Goal: Task Accomplishment & Management: Complete application form

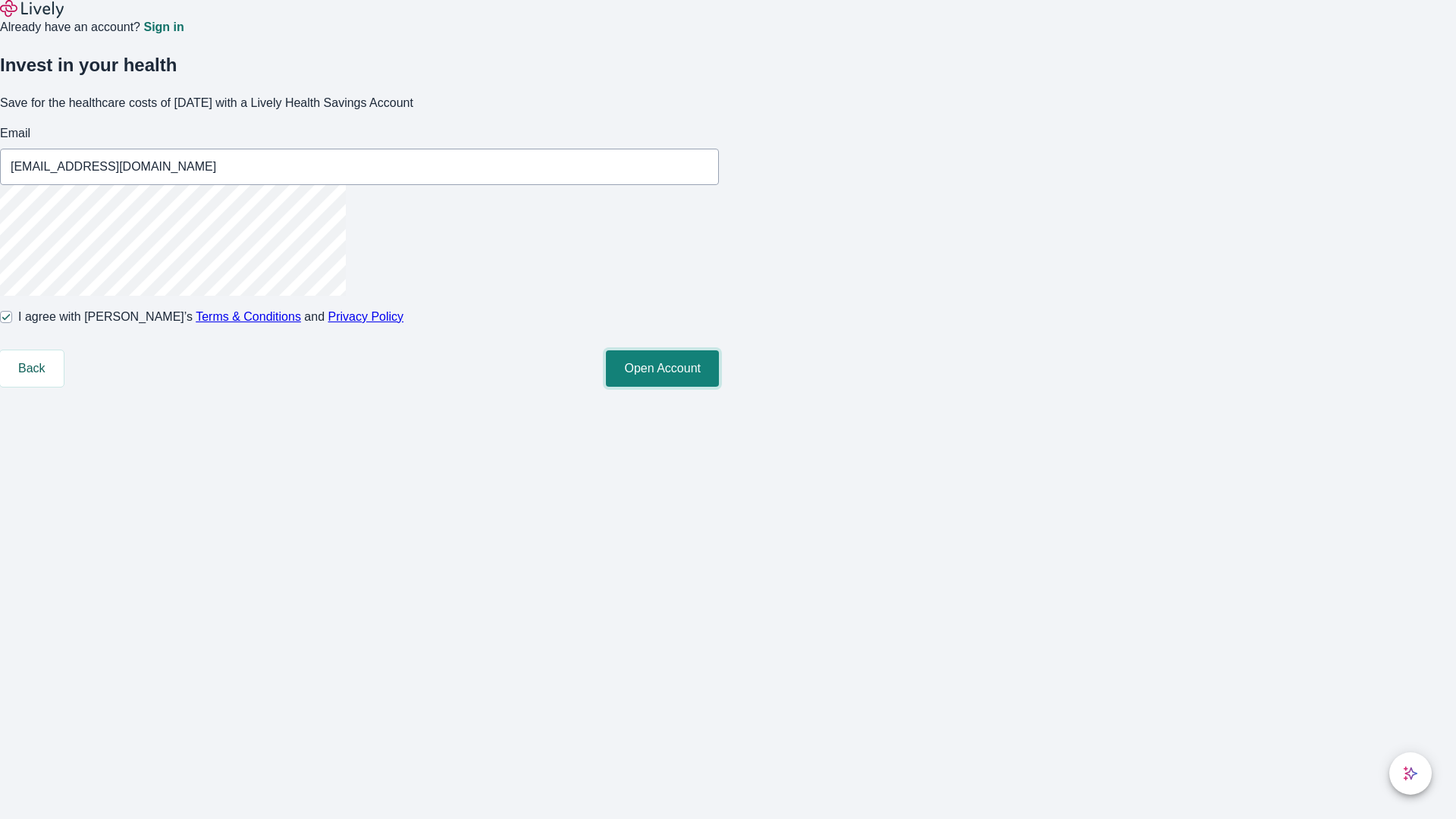
click at [719, 387] on button "Open Account" at bounding box center [662, 368] width 113 height 36
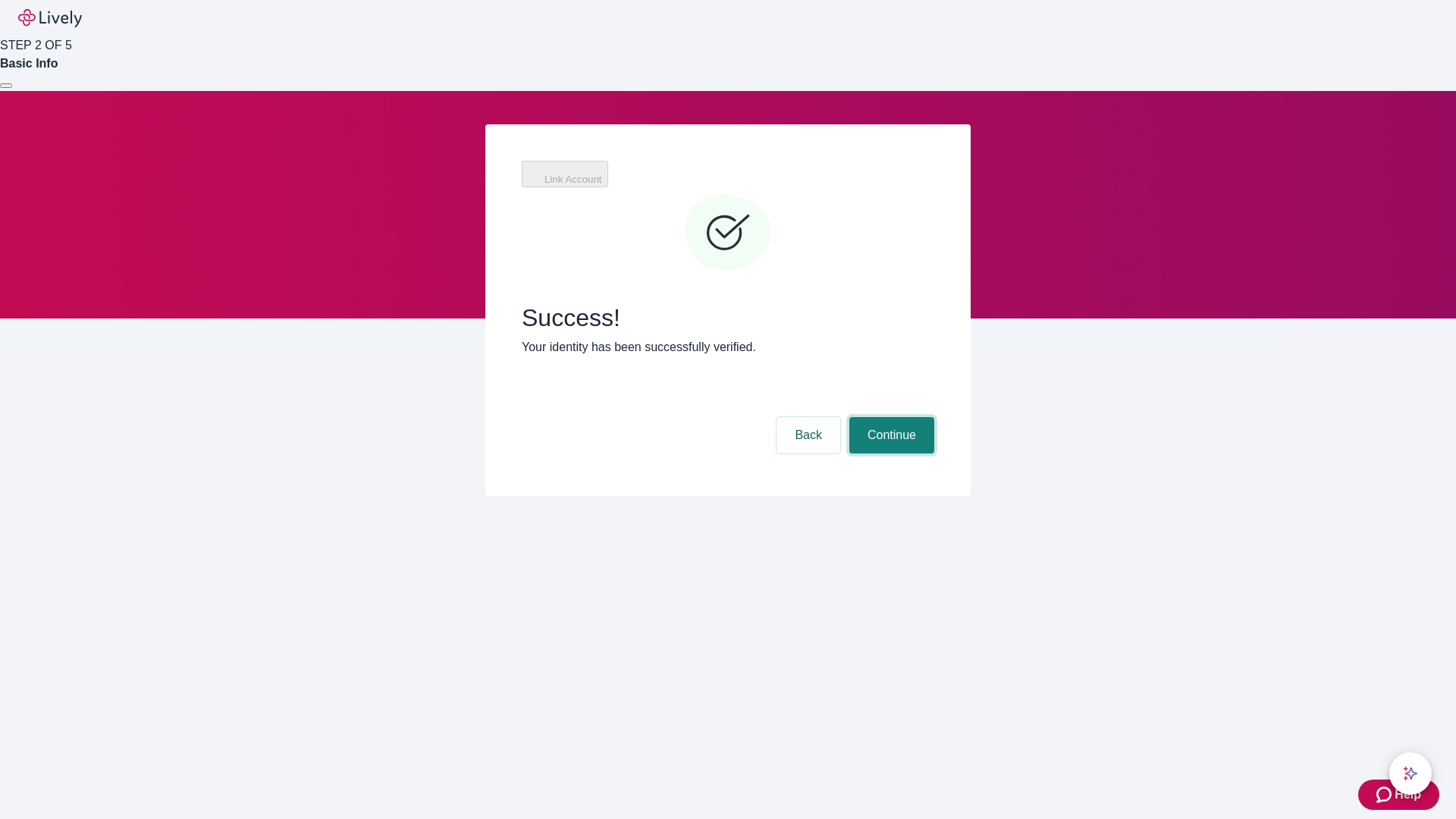
click at [889, 416] on button "Continue" at bounding box center [891, 434] width 85 height 36
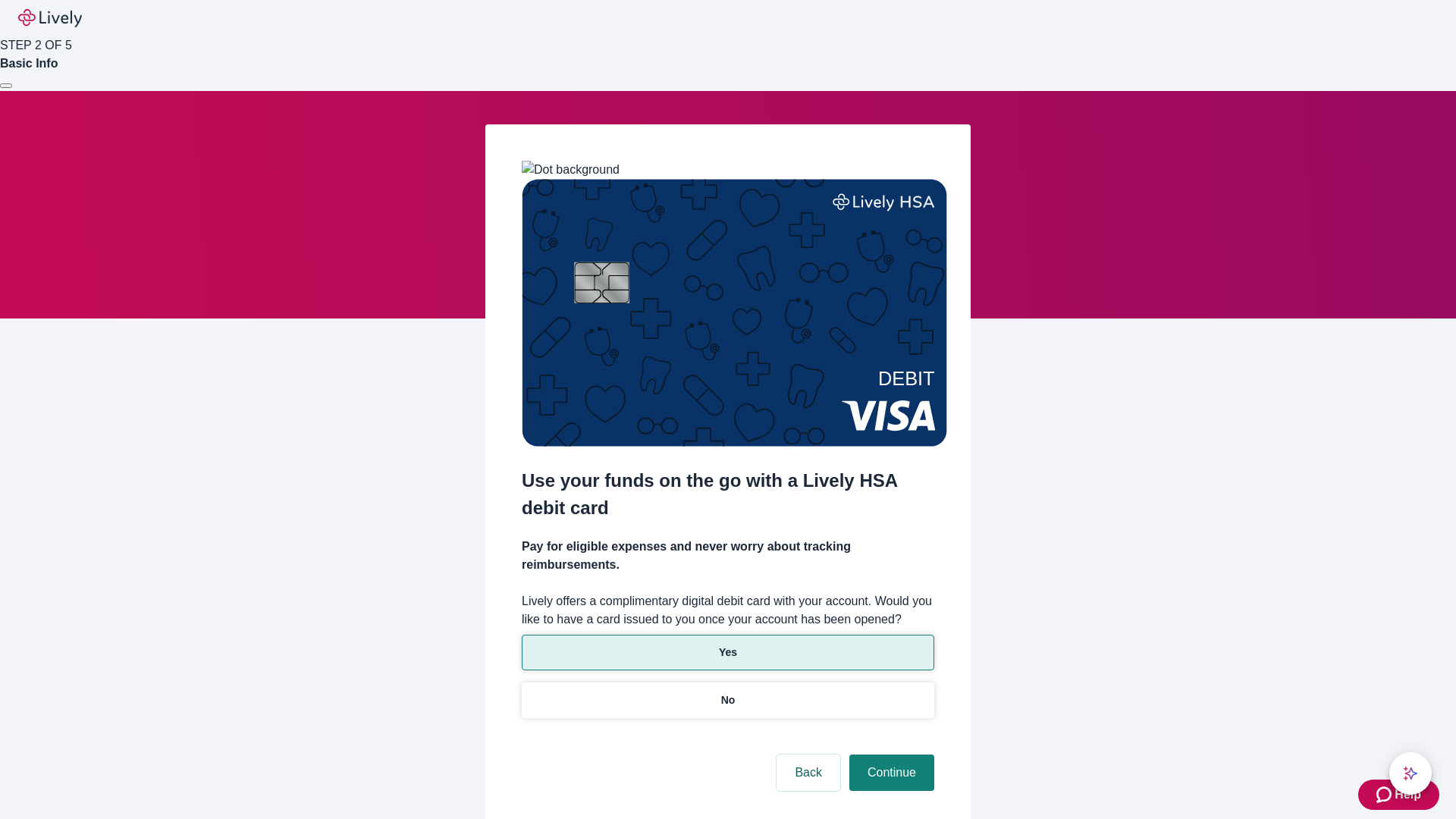
click at [727, 645] on p "Yes" at bounding box center [728, 652] width 19 height 16
click at [889, 755] on button "Continue" at bounding box center [891, 772] width 85 height 36
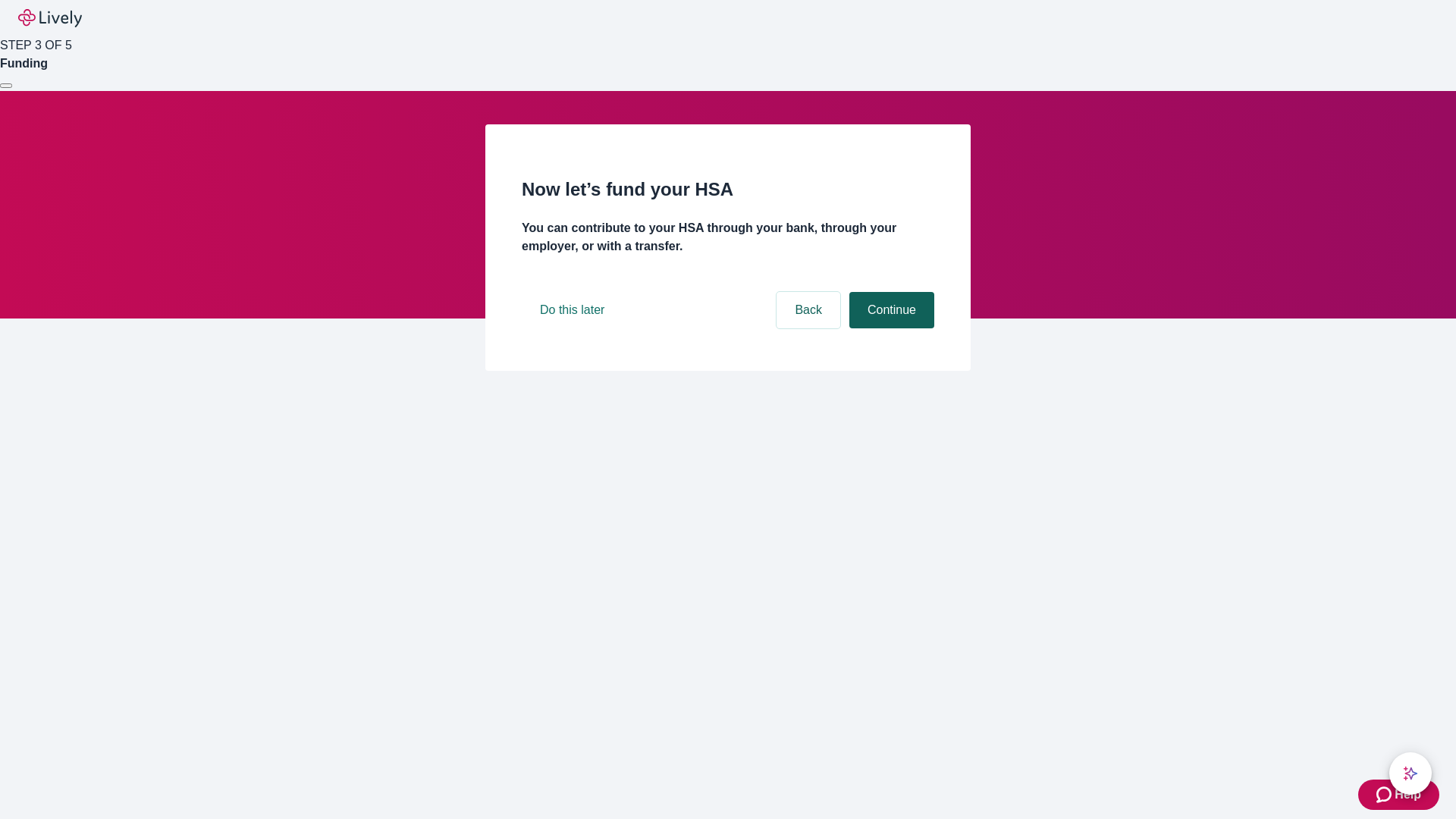
click at [889, 328] on button "Continue" at bounding box center [891, 309] width 85 height 36
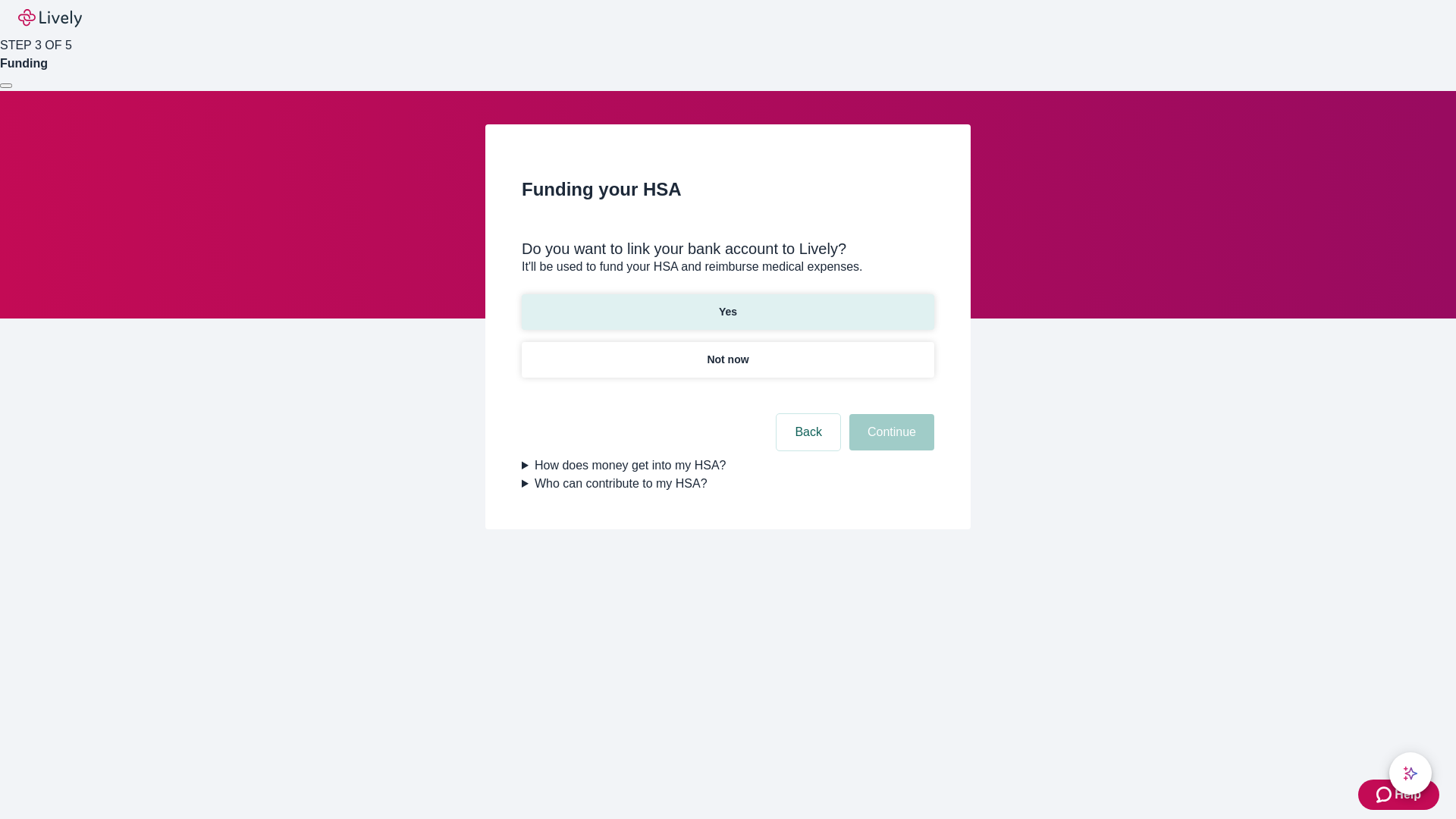
click at [727, 304] on p "Yes" at bounding box center [728, 311] width 19 height 16
click at [889, 414] on button "Continue" at bounding box center [891, 431] width 85 height 36
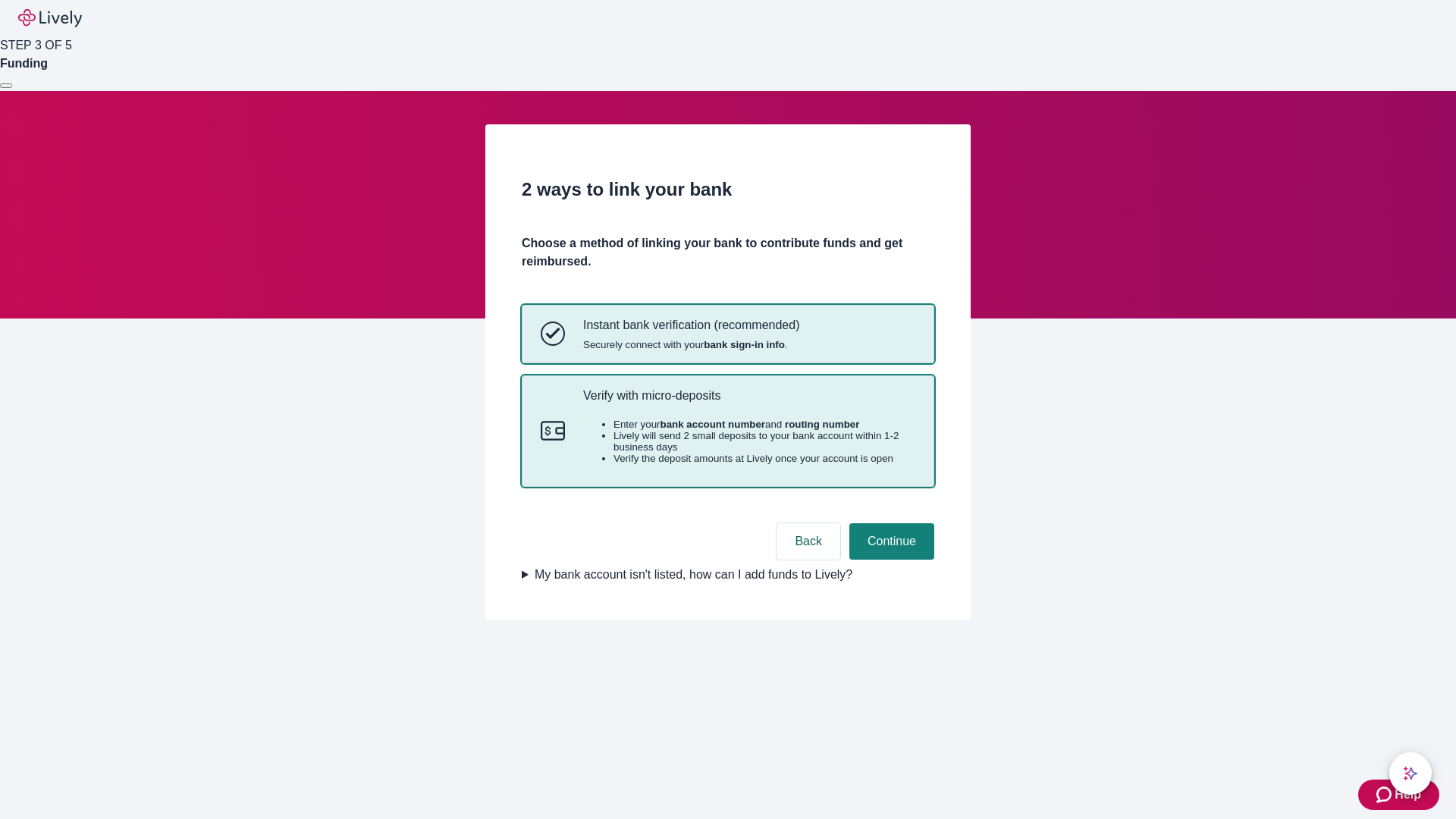
click at [749, 403] on p "Verify with micro-deposits" at bounding box center [749, 395] width 332 height 14
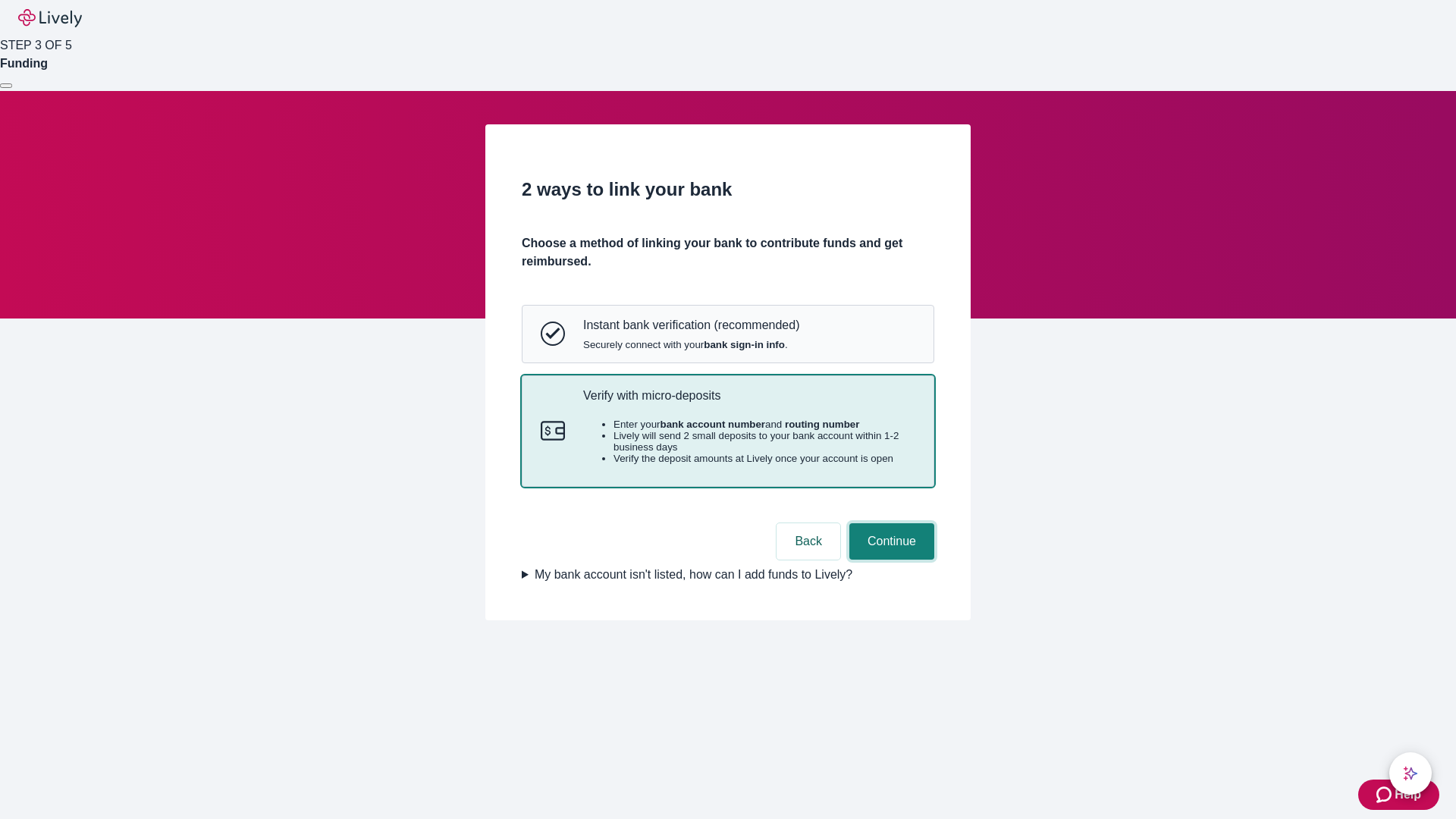
click at [889, 559] on button "Continue" at bounding box center [891, 540] width 85 height 36
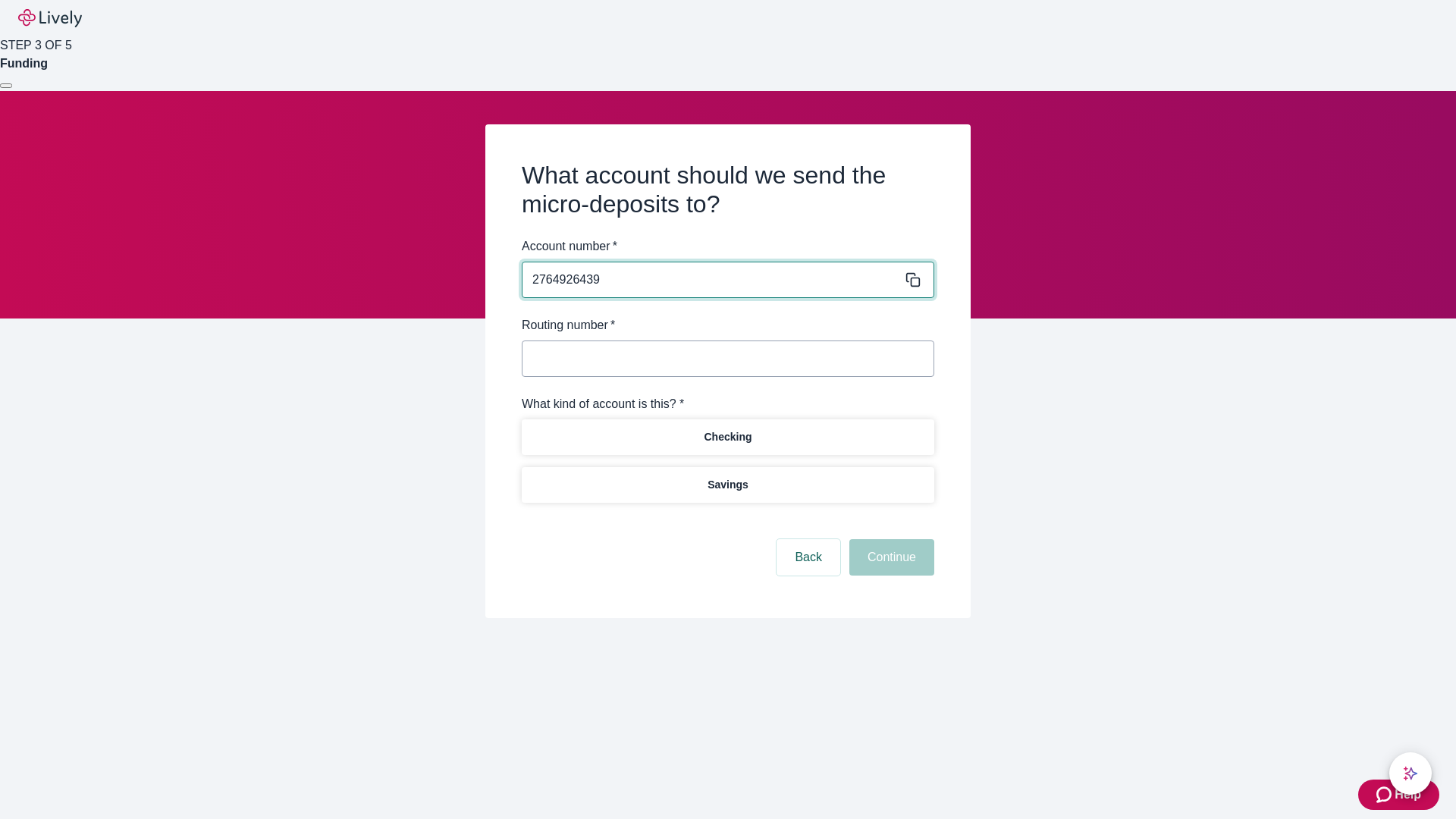
type input "2764926439"
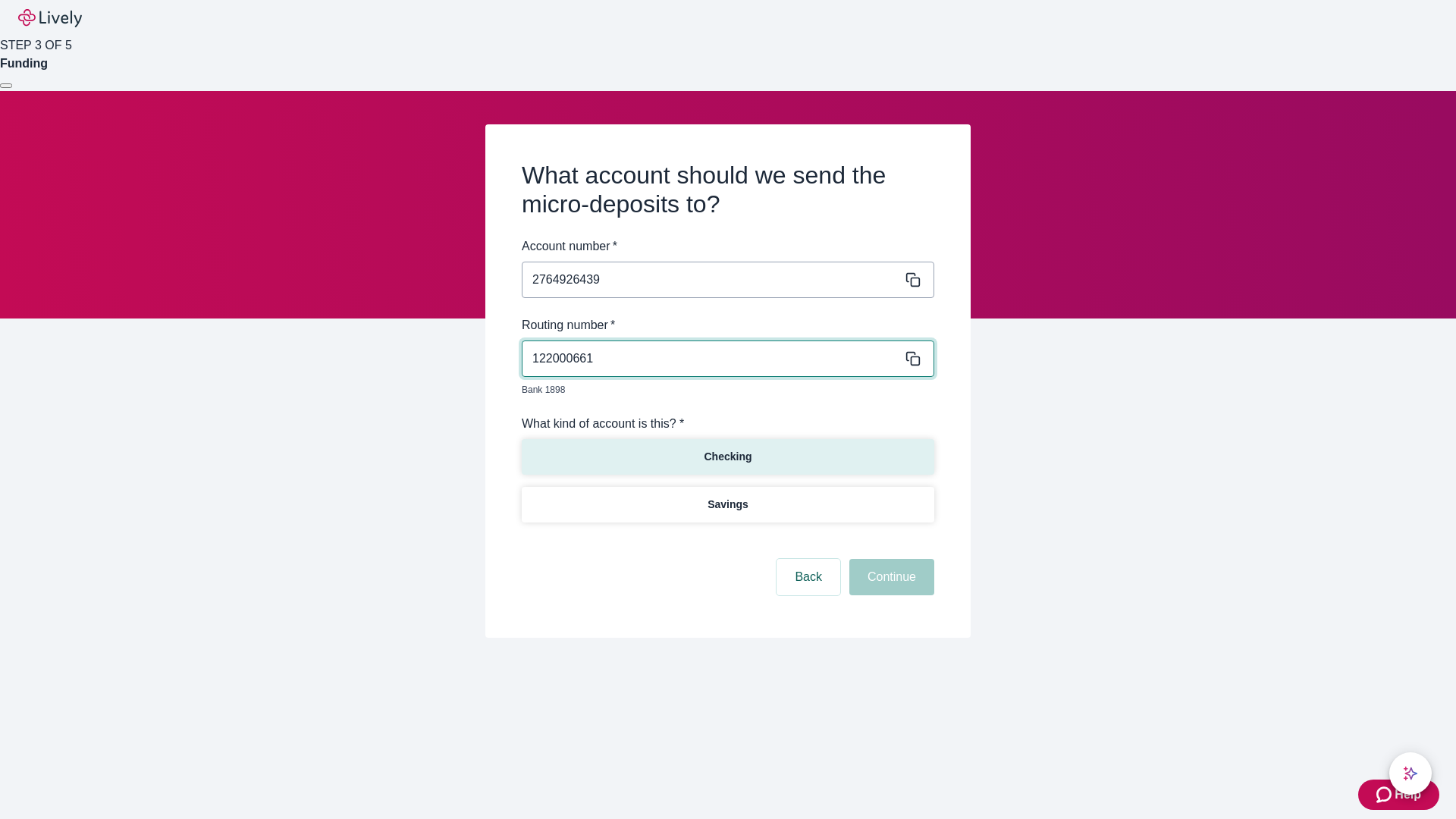
type input "122000661"
click at [727, 449] on p "Checking" at bounding box center [727, 457] width 48 height 16
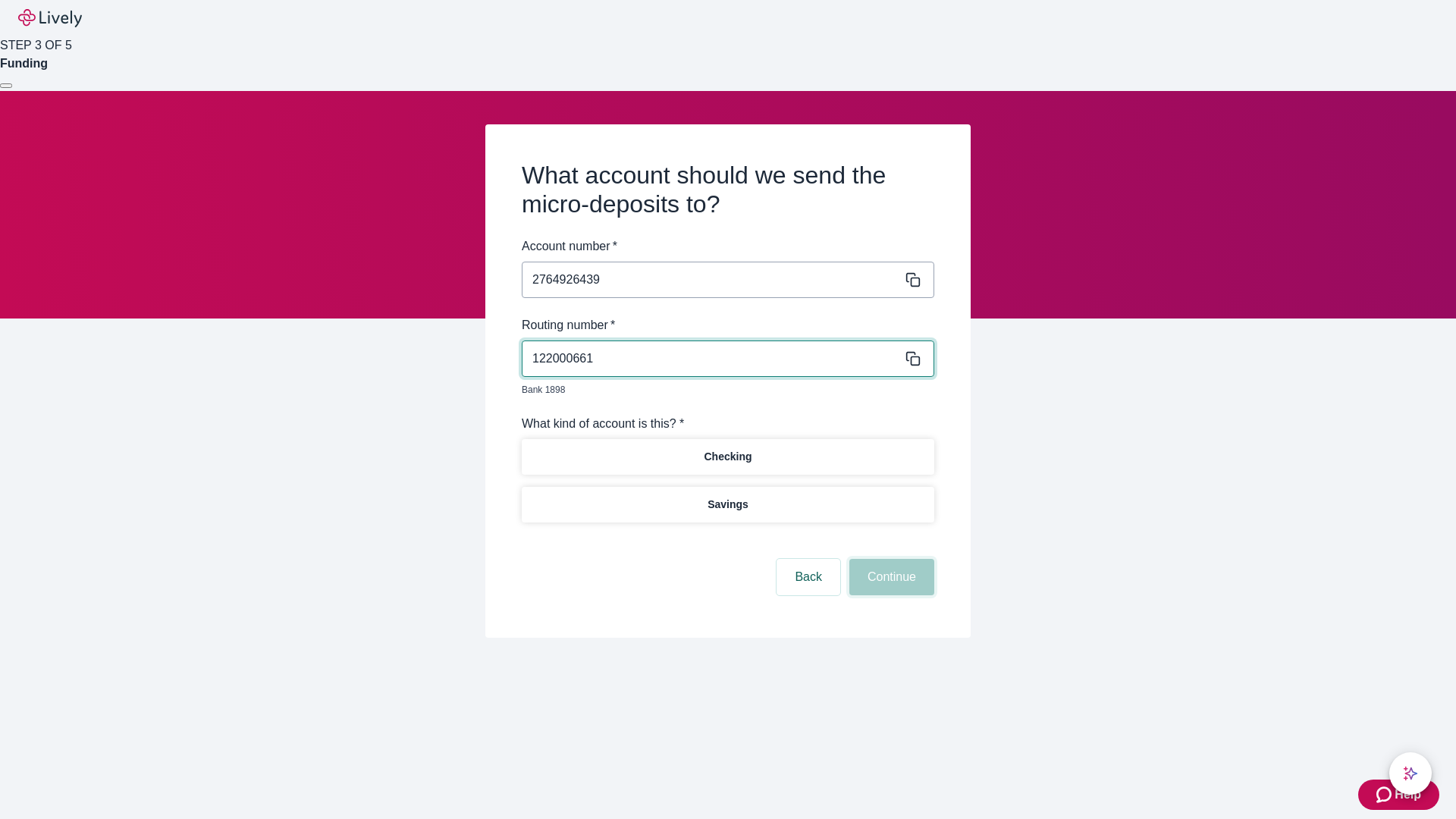
click at [889, 559] on button "Continue" at bounding box center [891, 577] width 85 height 36
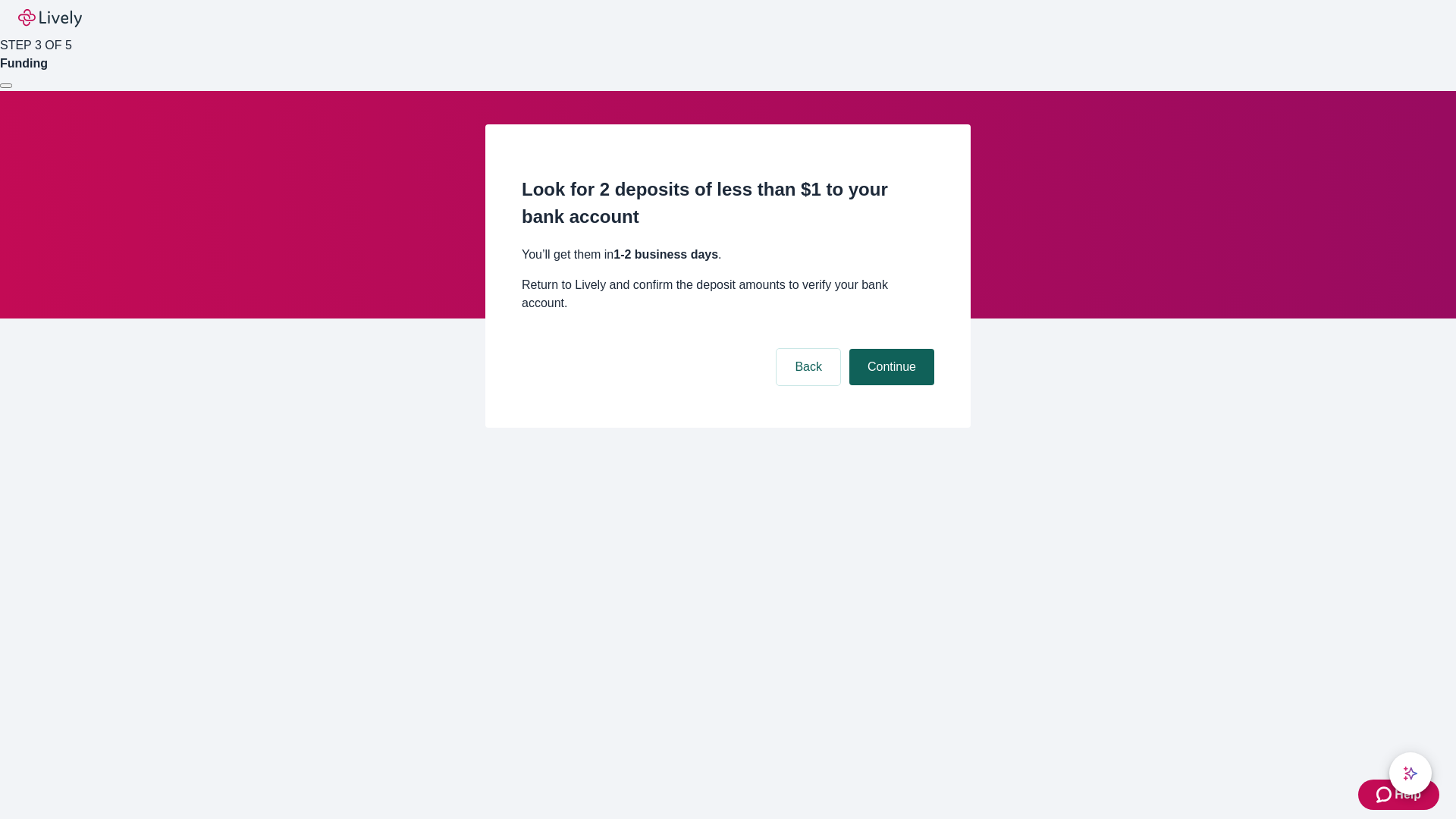
click at [889, 348] on button "Continue" at bounding box center [891, 366] width 85 height 36
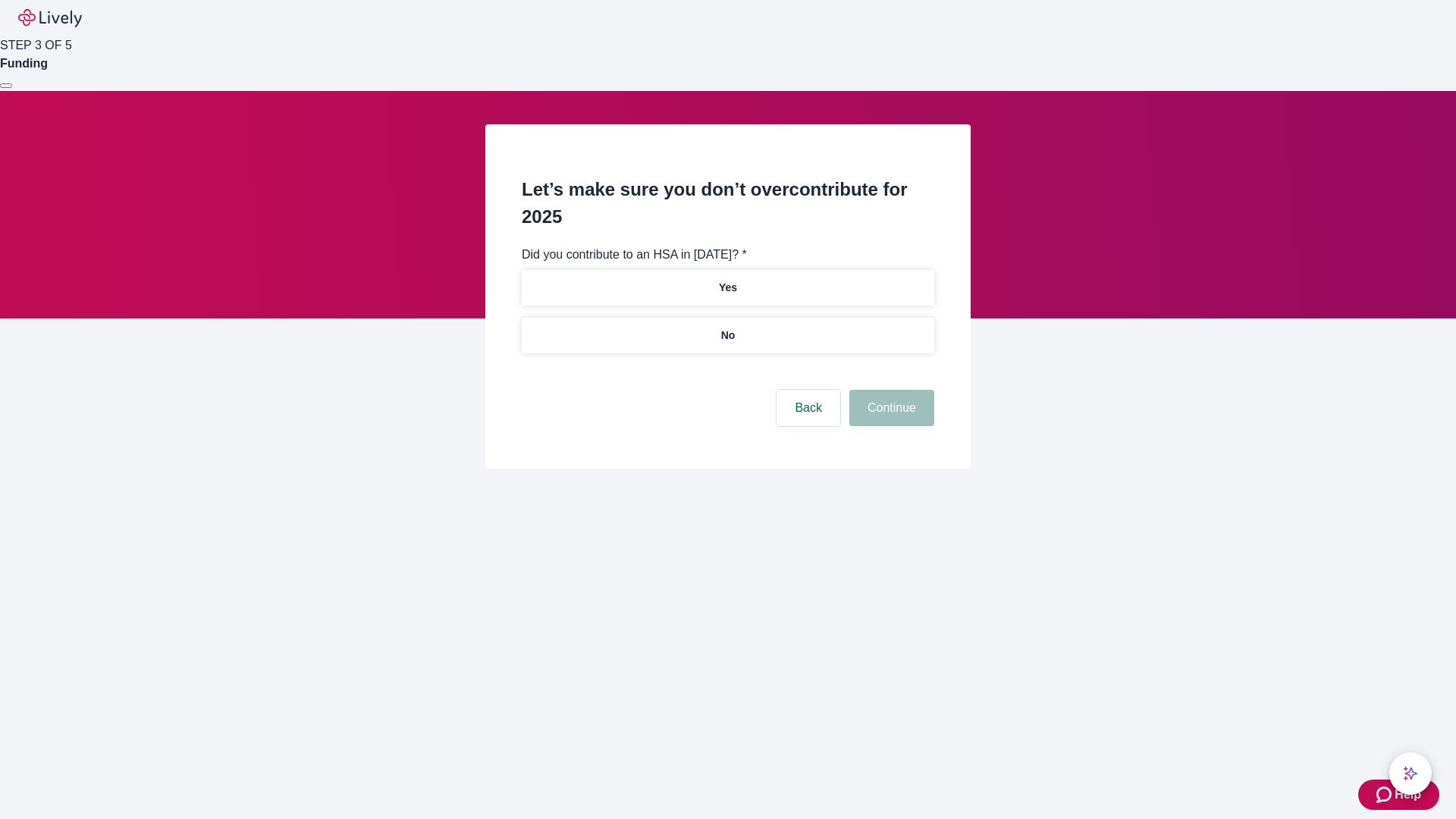
click at [727, 327] on p "No" at bounding box center [728, 334] width 14 height 16
click at [889, 389] on button "Continue" at bounding box center [891, 407] width 85 height 36
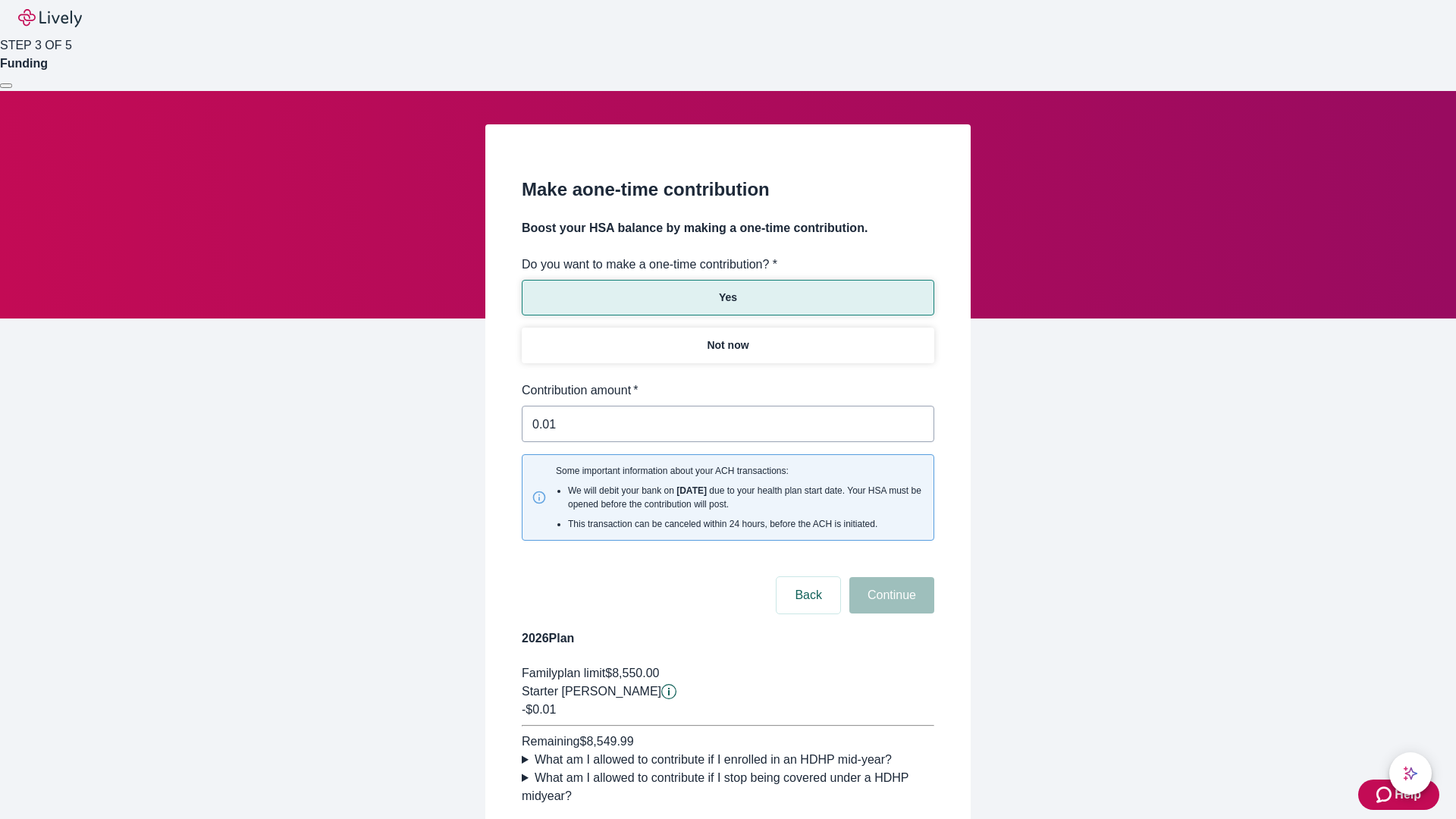
type input "0.01"
click at [889, 577] on button "Continue" at bounding box center [891, 594] width 85 height 36
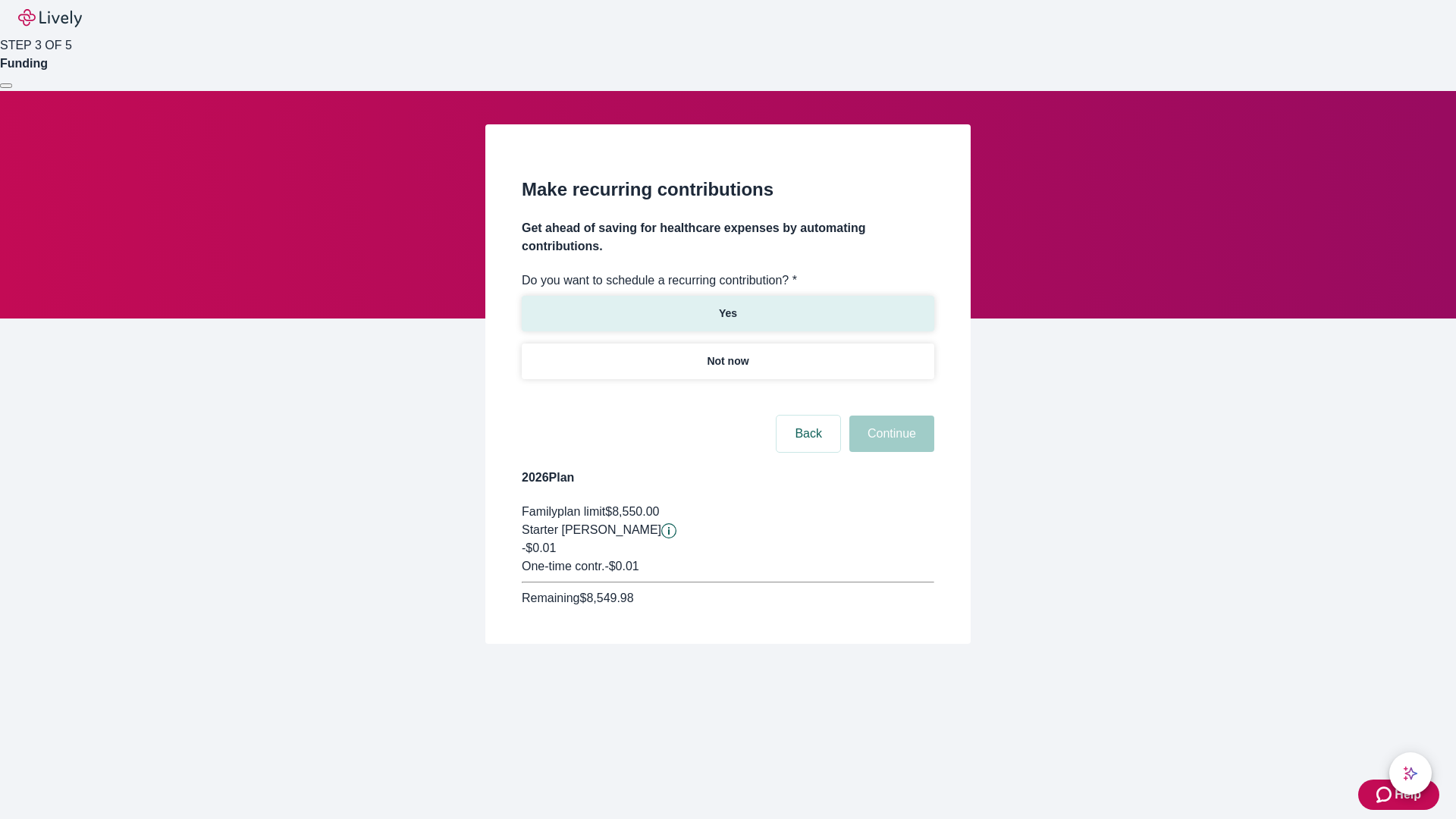
click at [727, 306] on p "Yes" at bounding box center [728, 313] width 19 height 16
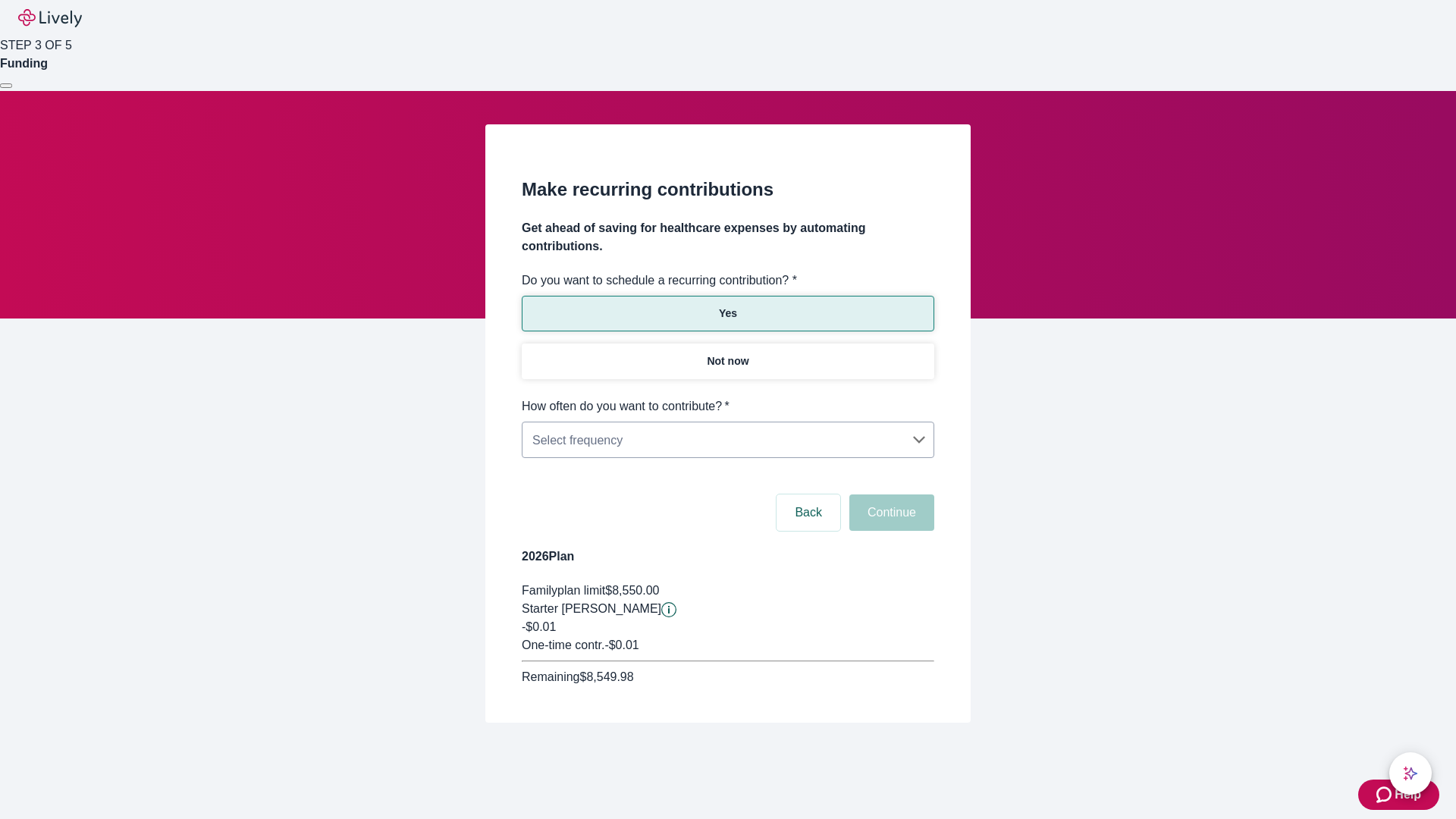
click at [727, 397] on body "Help STEP 3 OF 5 Funding Make recurring contributions Get ahead of saving for h…" at bounding box center [728, 397] width 1456 height 795
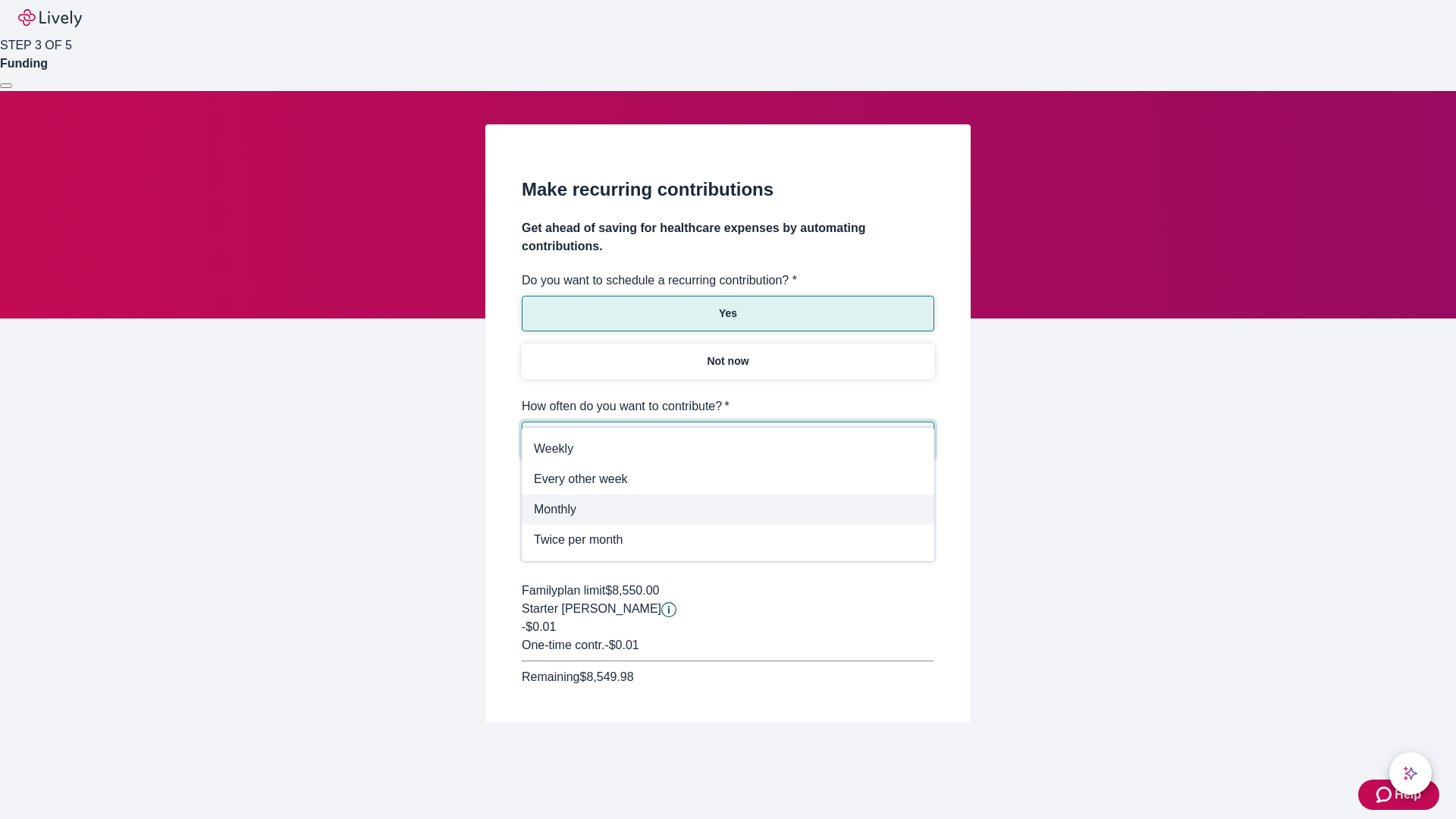
click at [728, 510] on span "Monthly" at bounding box center [728, 510] width 389 height 19
type input "Monthly"
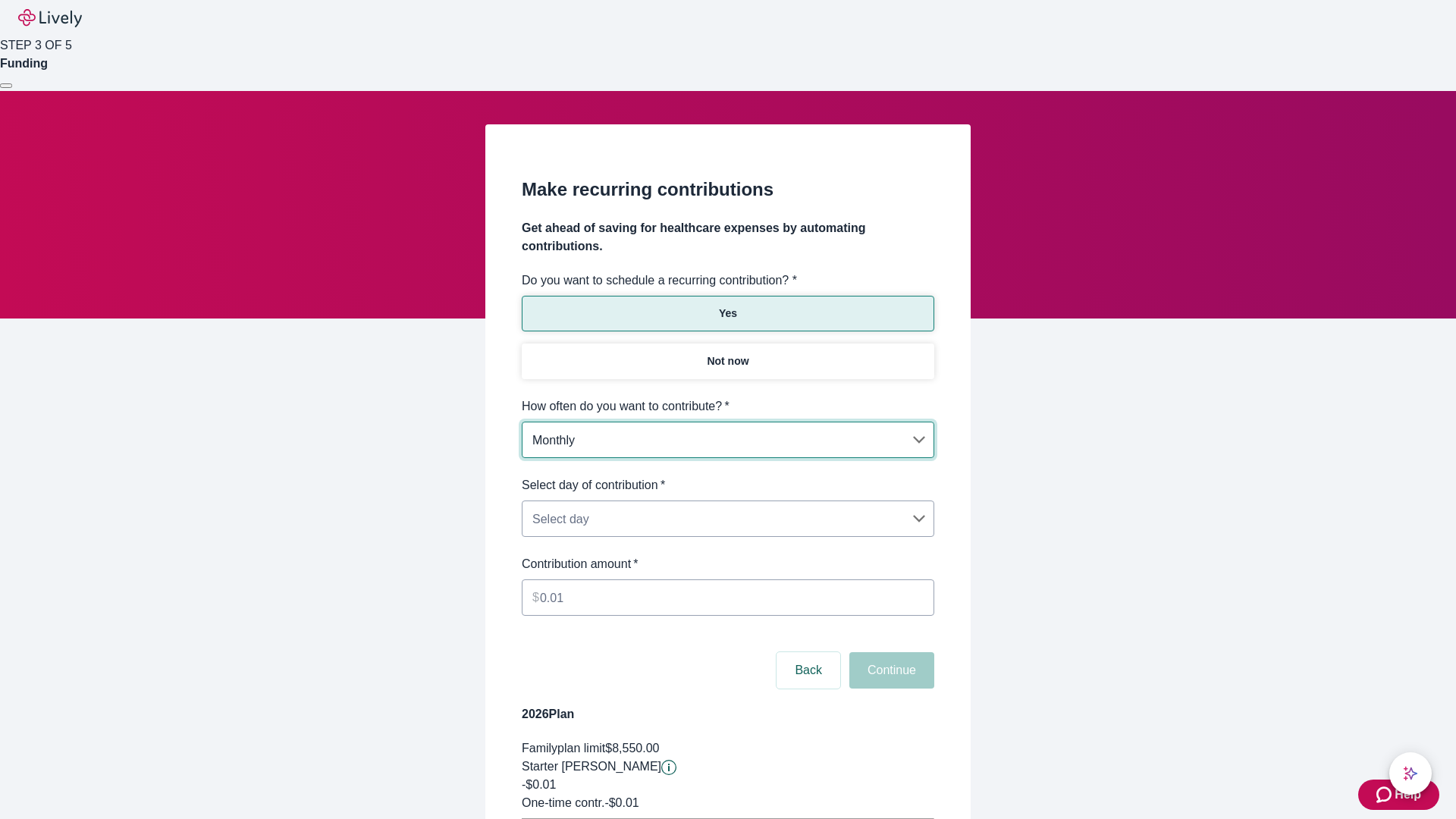
click at [727, 476] on body "Help STEP 3 OF 5 Funding Make recurring contributions Get ahead of saving for h…" at bounding box center [728, 476] width 1456 height 953
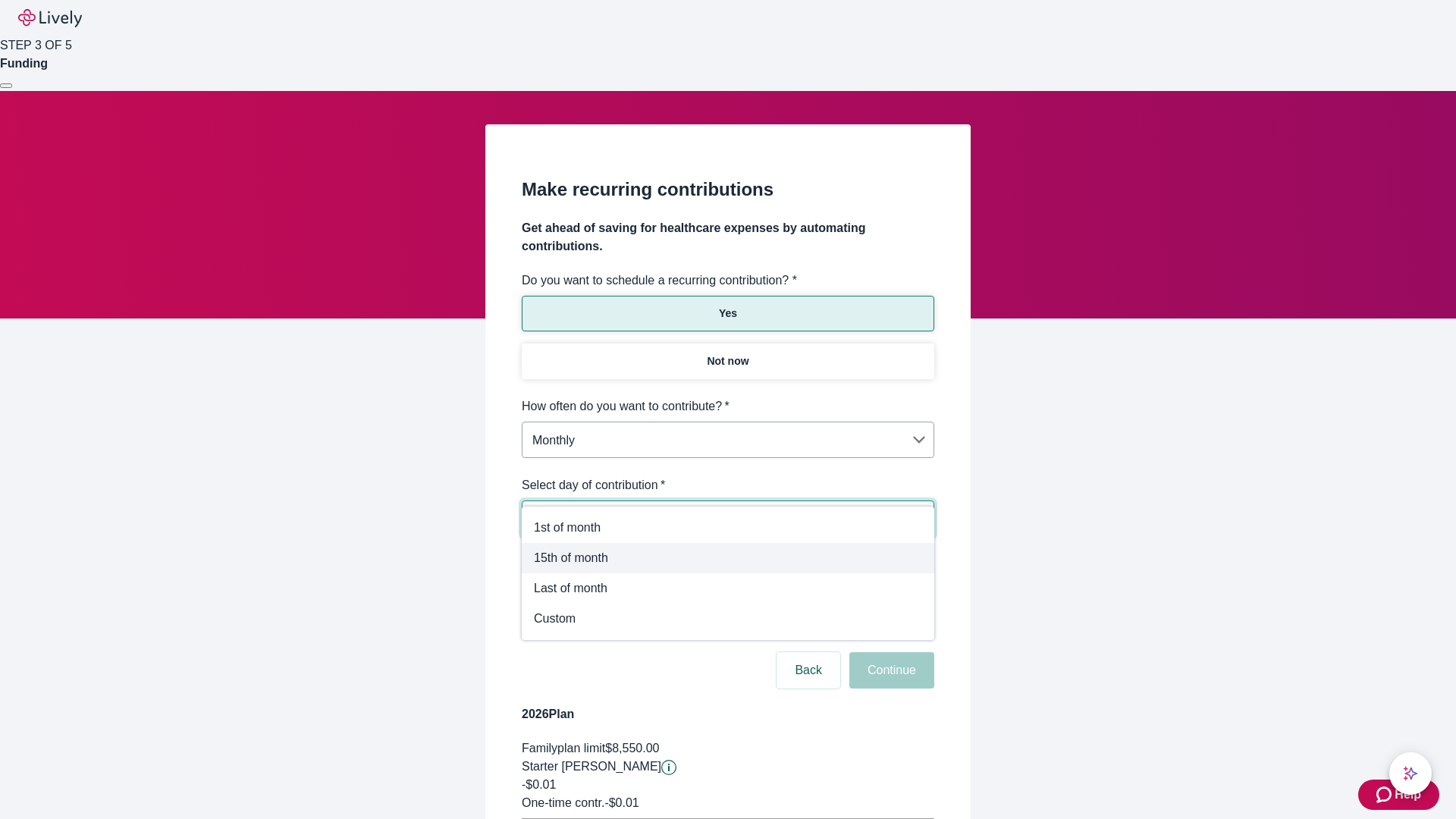
click at [728, 558] on span "15th of month" at bounding box center [728, 558] width 389 height 19
type input "Monthly15th"
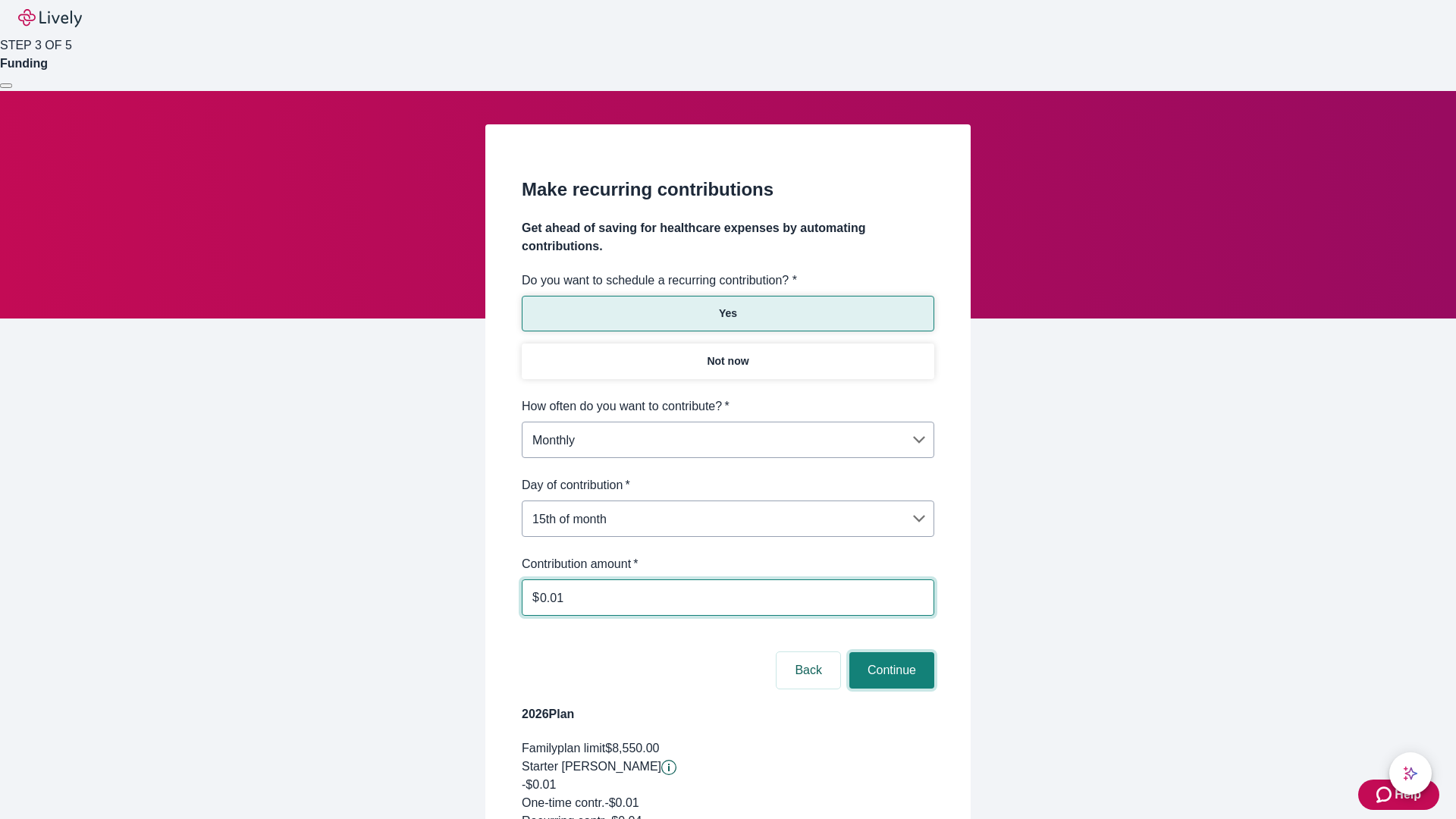
click at [889, 652] on button "Continue" at bounding box center [891, 670] width 85 height 36
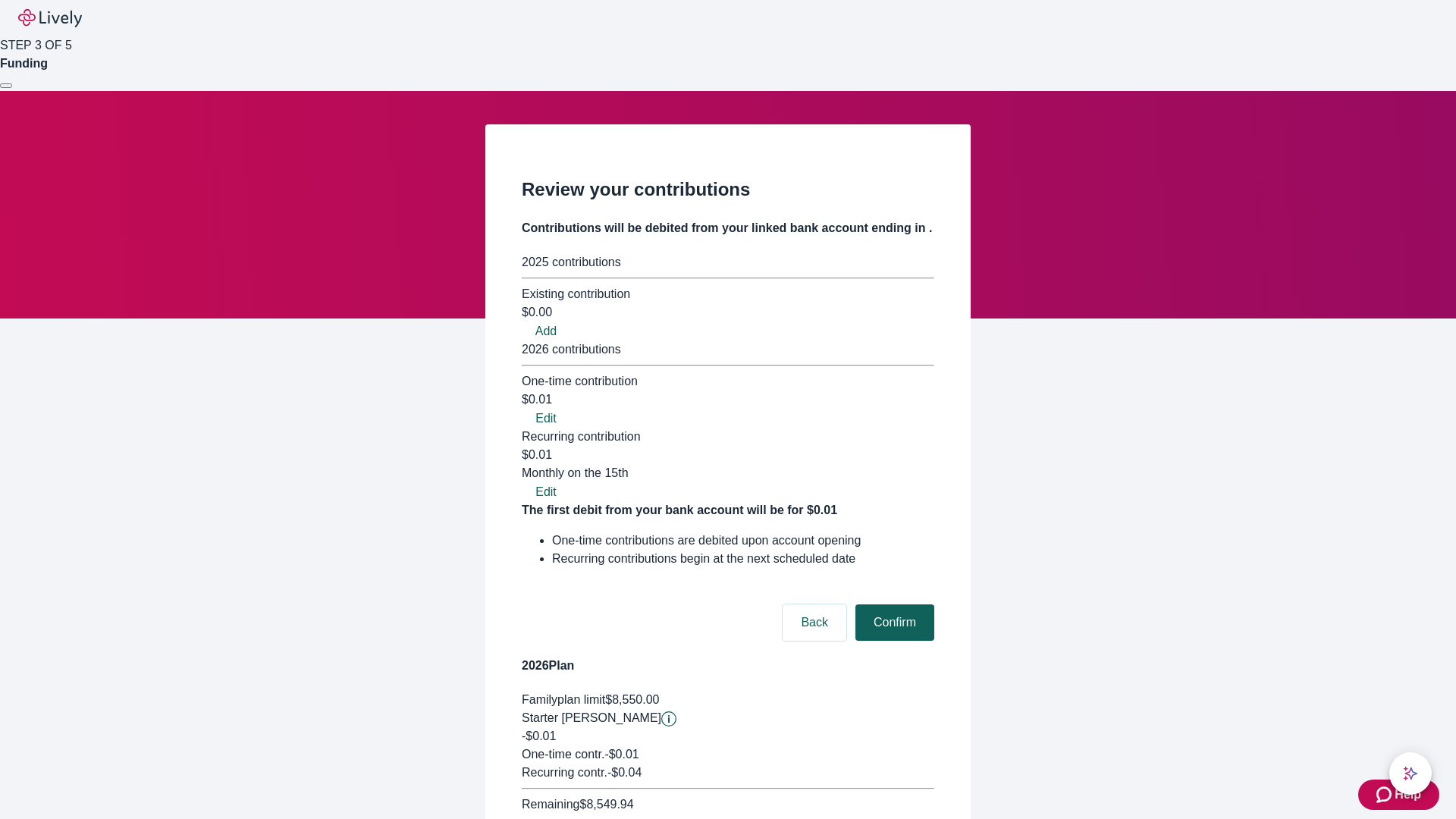
click at [893, 604] on button "Confirm" at bounding box center [895, 621] width 79 height 36
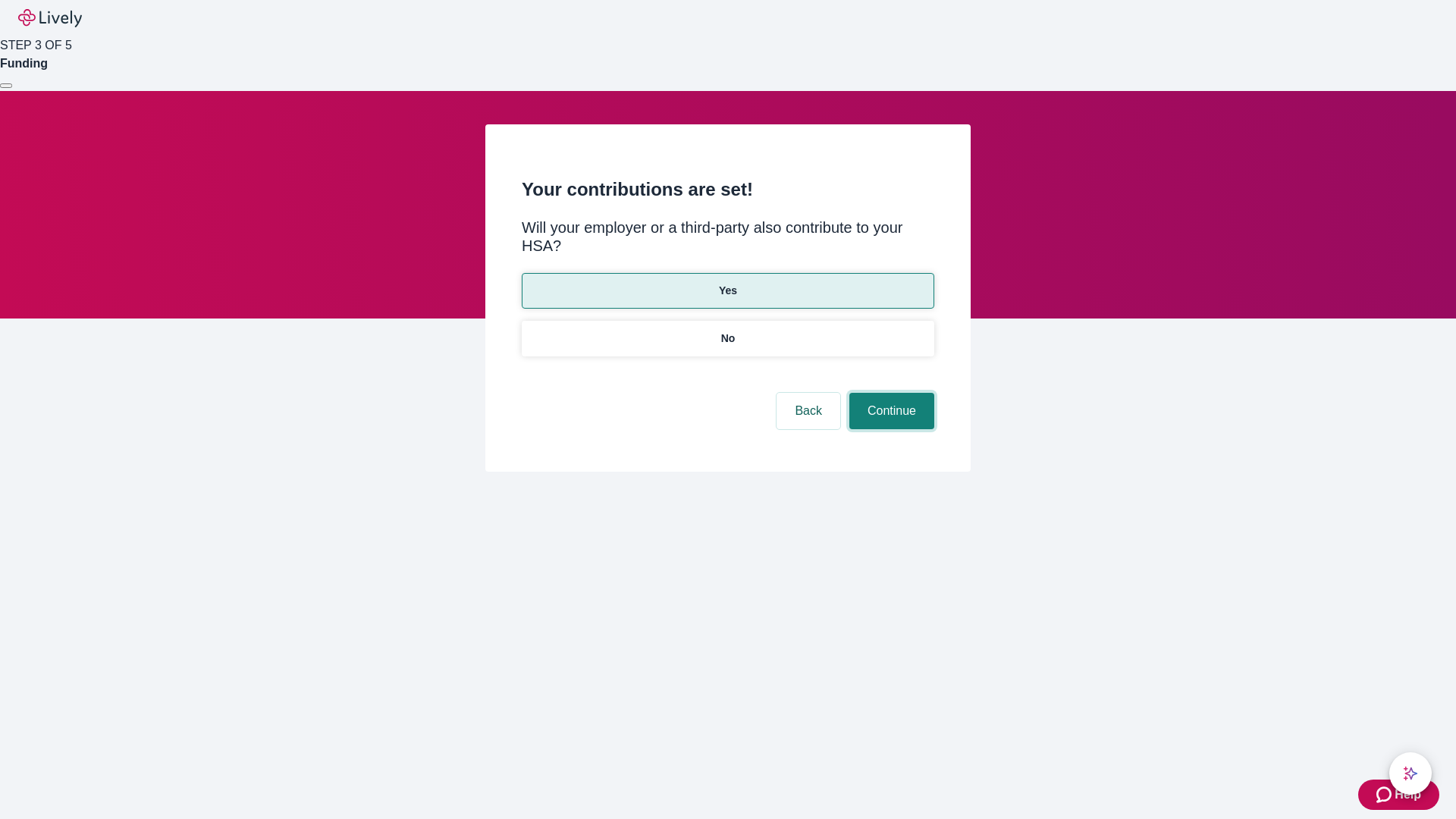
click at [889, 392] on button "Continue" at bounding box center [891, 410] width 85 height 36
